Goal: Check status: Check status

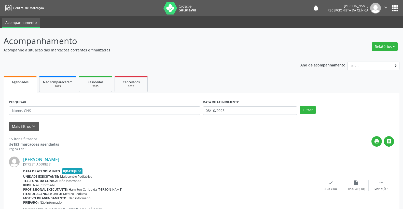
select select "9"
click at [242, 110] on input "08/10/2025" at bounding box center [250, 110] width 94 height 9
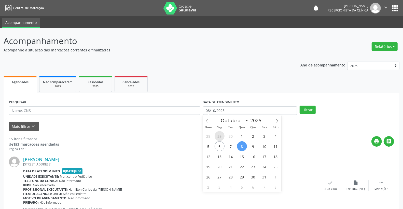
click at [219, 136] on span "29" at bounding box center [219, 136] width 10 height 10
type input "2[DATE]"
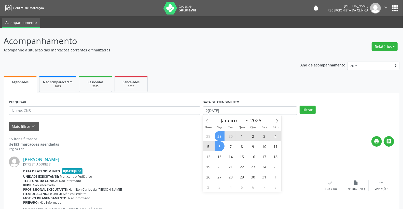
click at [217, 146] on span "6" at bounding box center [219, 146] width 10 height 10
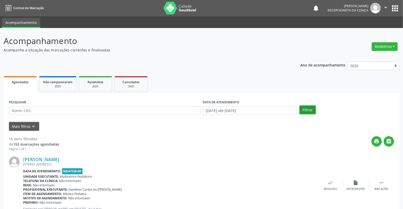
click at [311, 110] on button "Filtrar" at bounding box center [307, 110] width 16 height 9
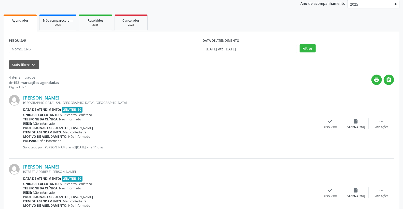
scroll to position [56, 0]
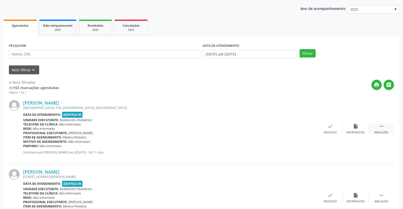
click at [382, 125] on icon "" at bounding box center [381, 126] width 6 height 6
click at [356, 125] on icon "alarm_off" at bounding box center [356, 126] width 6 height 6
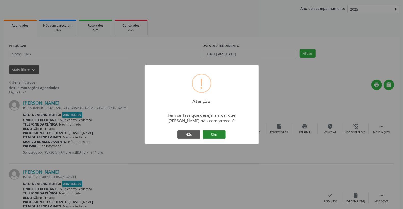
click at [212, 133] on button "Sim" at bounding box center [213, 134] width 23 height 9
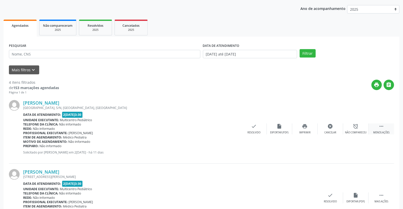
scroll to position [0, 0]
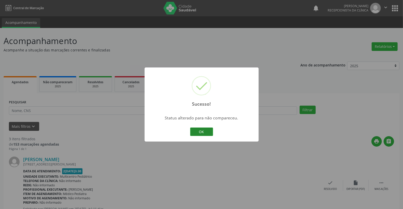
click at [194, 132] on button "OK" at bounding box center [201, 131] width 23 height 9
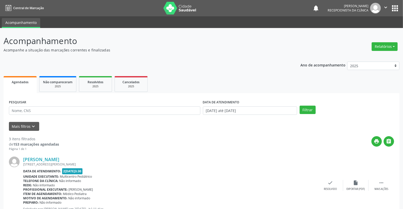
click at [388, 182] on div " Mais ações" at bounding box center [380, 185] width 25 height 11
click at [357, 181] on icon "alarm_off" at bounding box center [356, 183] width 6 height 6
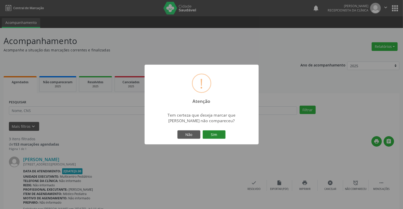
click at [218, 132] on button "Sim" at bounding box center [213, 134] width 23 height 9
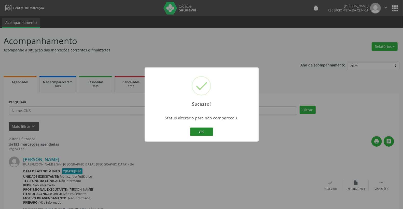
click at [203, 134] on button "OK" at bounding box center [201, 131] width 23 height 9
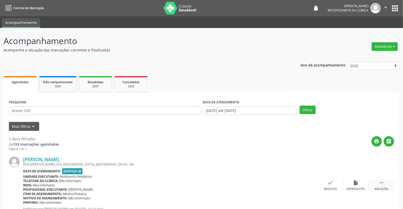
click at [383, 183] on icon "" at bounding box center [381, 183] width 6 height 6
click at [355, 184] on icon "alarm_off" at bounding box center [356, 183] width 6 height 6
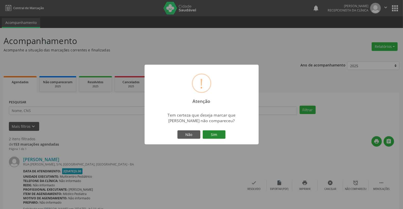
click at [212, 134] on button "Sim" at bounding box center [213, 134] width 23 height 9
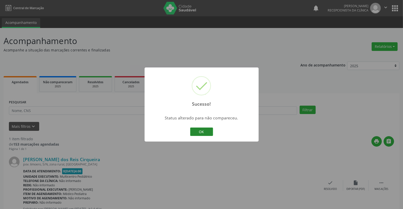
click at [204, 131] on button "OK" at bounding box center [201, 131] width 23 height 9
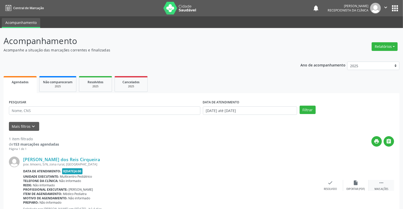
click at [382, 184] on icon "" at bounding box center [381, 183] width 6 height 6
click at [355, 184] on icon "alarm_off" at bounding box center [356, 183] width 6 height 6
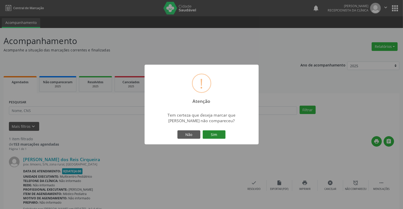
click at [210, 133] on button "Sim" at bounding box center [213, 134] width 23 height 9
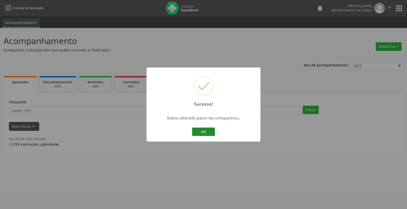
click at [200, 132] on button "OK" at bounding box center [203, 131] width 23 height 9
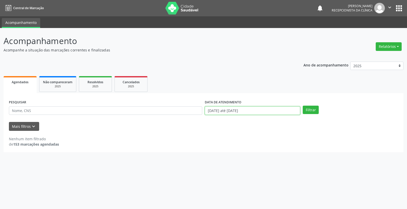
click at [262, 109] on input "[DATE] até [DATE]" at bounding box center [252, 110] width 95 height 9
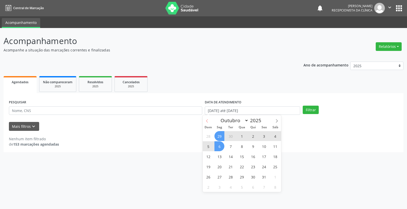
click at [205, 120] on span at bounding box center [207, 119] width 9 height 9
select select "8"
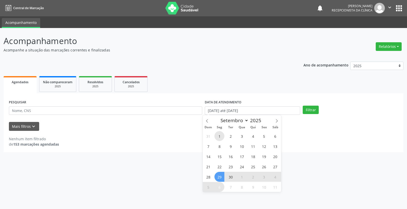
click at [220, 135] on span "1" at bounding box center [219, 136] width 10 height 10
type input "0[DATE]"
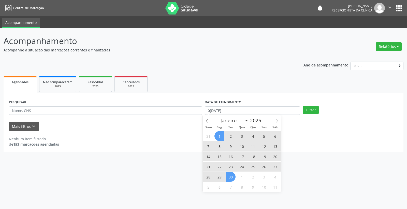
click at [230, 179] on span "30" at bounding box center [231, 177] width 10 height 10
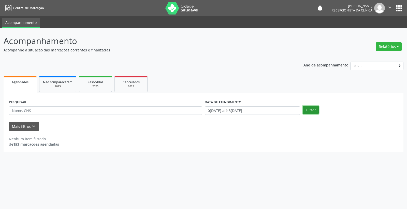
click at [309, 112] on button "Filtrar" at bounding box center [311, 110] width 16 height 9
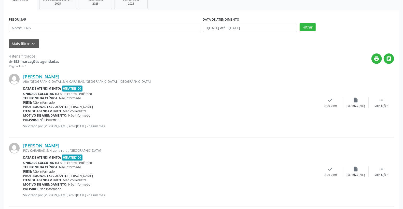
scroll to position [113, 0]
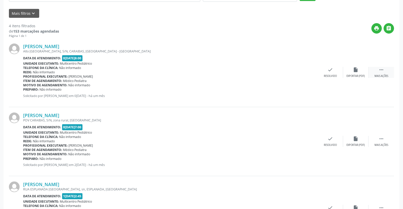
click at [383, 70] on icon "" at bounding box center [381, 70] width 6 height 6
click at [360, 67] on div "alarm_off Não compareceu" at bounding box center [355, 72] width 25 height 11
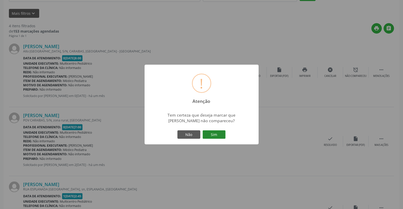
click at [214, 134] on button "Sim" at bounding box center [213, 134] width 23 height 9
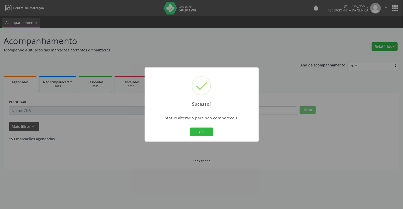
scroll to position [0, 0]
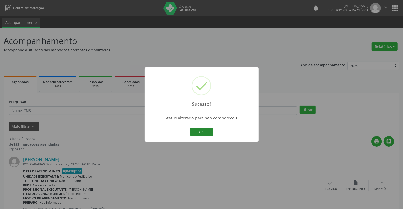
click at [205, 131] on button "OK" at bounding box center [201, 131] width 23 height 9
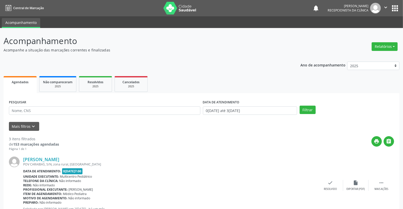
click at [375, 178] on div "[PERSON_NAME] [GEOGRAPHIC_DATA], S/N, zona rural, [GEOGRAPHIC_DATA] Data de ate…" at bounding box center [201, 185] width 385 height 69
click at [386, 181] on div " Mais ações" at bounding box center [380, 185] width 25 height 11
click at [353, 183] on icon "alarm_off" at bounding box center [356, 183] width 6 height 6
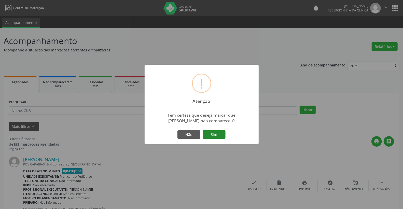
click at [213, 134] on button "Sim" at bounding box center [213, 134] width 23 height 9
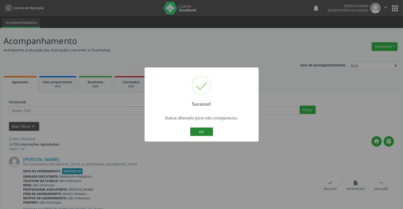
drag, startPoint x: 204, startPoint y: 133, endPoint x: 237, endPoint y: 139, distance: 34.0
click at [204, 133] on button "OK" at bounding box center [201, 131] width 23 height 9
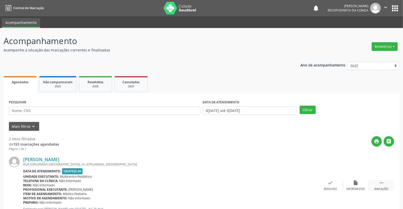
click at [381, 182] on icon "" at bounding box center [381, 183] width 6 height 6
click at [353, 182] on icon "alarm_off" at bounding box center [356, 183] width 6 height 6
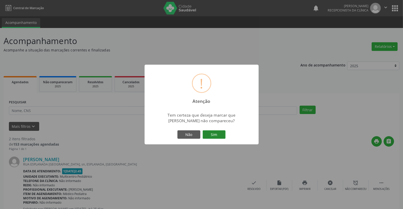
click at [219, 135] on button "Sim" at bounding box center [213, 134] width 23 height 9
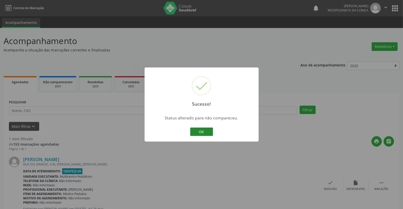
drag, startPoint x: 195, startPoint y: 126, endPoint x: 197, endPoint y: 130, distance: 4.7
click at [197, 129] on div "OK Cancel" at bounding box center [201, 131] width 25 height 11
click at [201, 131] on button "OK" at bounding box center [201, 131] width 23 height 9
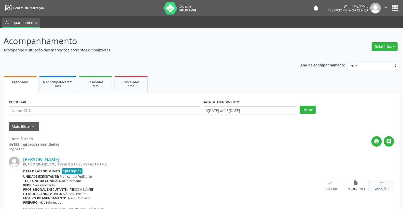
click at [387, 182] on div " Mais ações" at bounding box center [380, 185] width 25 height 11
click at [359, 185] on div "alarm_off Não compareceu" at bounding box center [355, 185] width 25 height 11
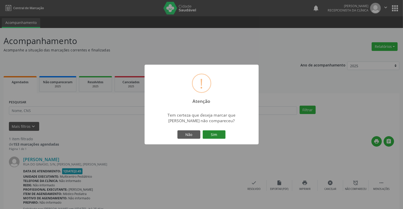
click at [215, 130] on button "Sim" at bounding box center [213, 134] width 23 height 9
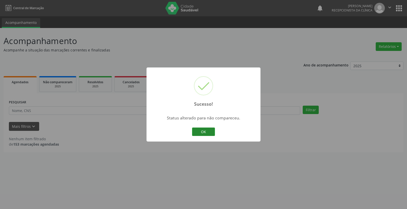
drag, startPoint x: 196, startPoint y: 127, endPoint x: 199, endPoint y: 130, distance: 4.1
click at [198, 130] on button "OK" at bounding box center [203, 131] width 23 height 9
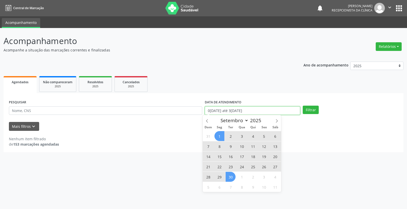
click at [257, 109] on input "0[DATE] até 3[DATE]" at bounding box center [252, 110] width 95 height 9
click at [205, 120] on icon at bounding box center [207, 121] width 4 height 4
select select "7"
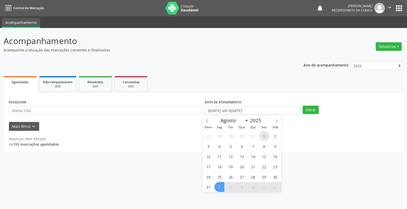
click at [267, 136] on span "1" at bounding box center [264, 136] width 10 height 10
type input "0[DATE]"
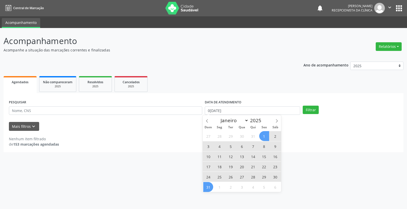
click at [210, 185] on span "31" at bounding box center [208, 187] width 10 height 10
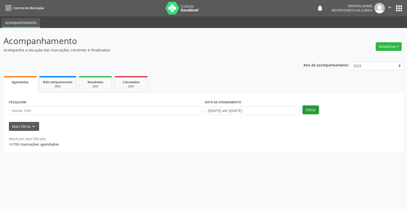
click at [311, 111] on button "Filtrar" at bounding box center [311, 110] width 16 height 9
click at [256, 106] on input "0[DATE] até 3[DATE]" at bounding box center [252, 110] width 95 height 9
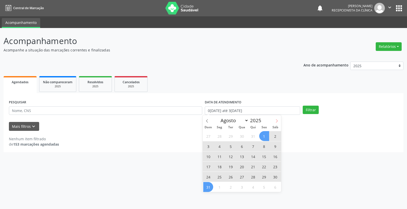
click at [275, 120] on icon at bounding box center [277, 121] width 4 height 4
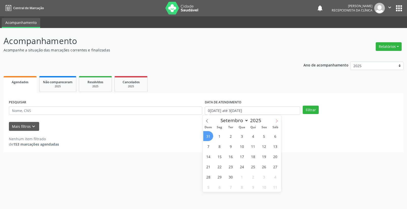
click at [275, 120] on icon at bounding box center [277, 121] width 4 height 4
select select "9"
click at [219, 146] on span "6" at bounding box center [219, 146] width 10 height 10
type input "0[DATE]"
click at [219, 146] on span "6" at bounding box center [219, 146] width 10 height 10
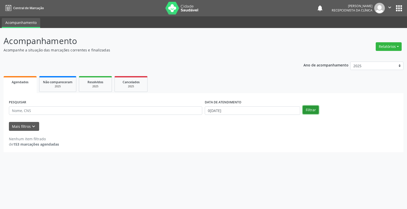
click at [307, 108] on button "Filtrar" at bounding box center [311, 110] width 16 height 9
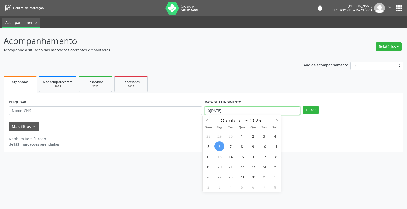
click at [240, 113] on input "0[DATE]" at bounding box center [252, 110] width 95 height 9
click at [241, 146] on span "8" at bounding box center [242, 146] width 10 height 10
type input "08/10/2025"
click at [241, 146] on span "8" at bounding box center [242, 146] width 10 height 10
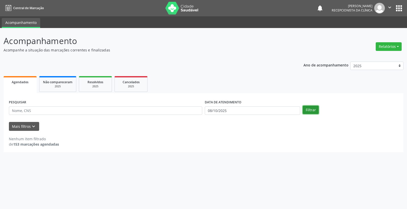
click at [311, 108] on button "Filtrar" at bounding box center [311, 110] width 16 height 9
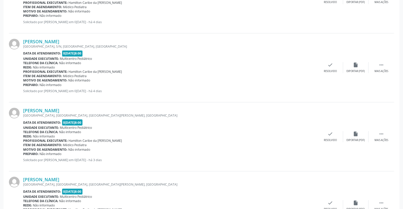
scroll to position [985, 0]
